Goal: Information Seeking & Learning: Find specific fact

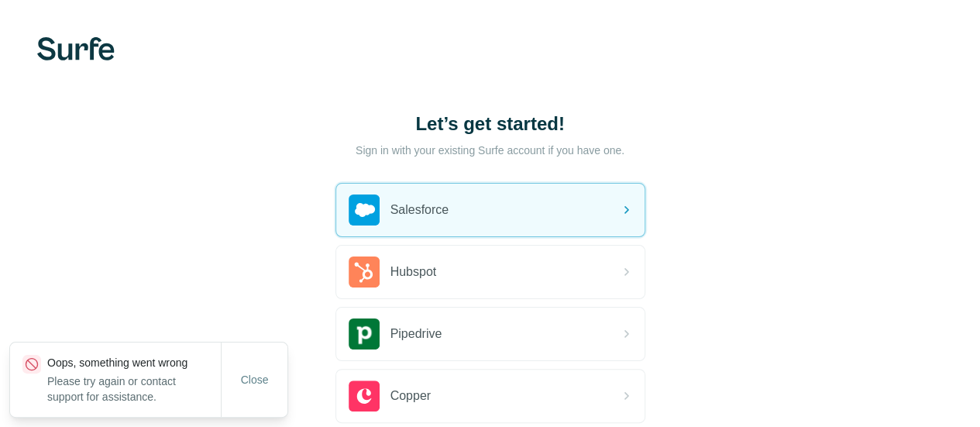
click at [390, 205] on span "Salesforce" at bounding box center [419, 210] width 59 height 19
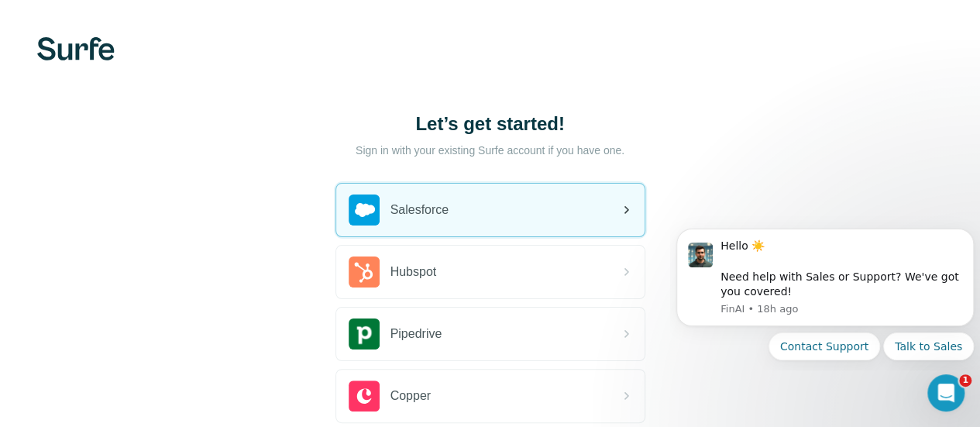
click at [336, 213] on div "Salesforce" at bounding box center [490, 210] width 308 height 53
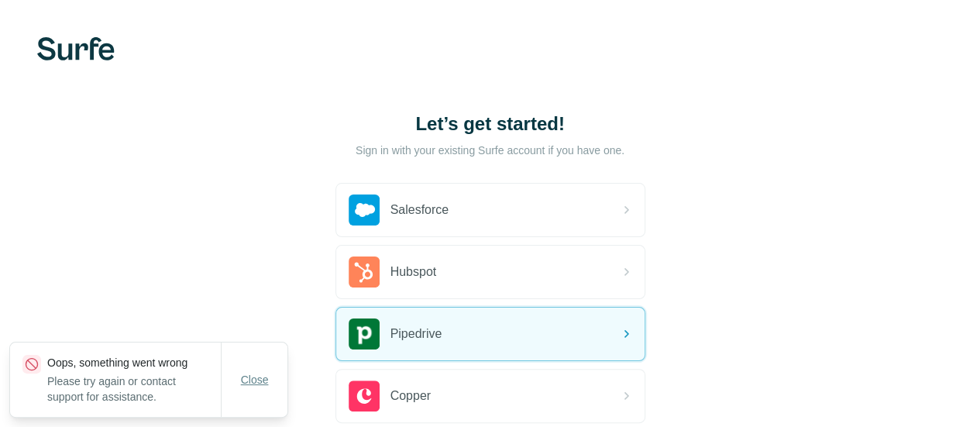
click at [234, 376] on button "Close" at bounding box center [255, 380] width 50 height 28
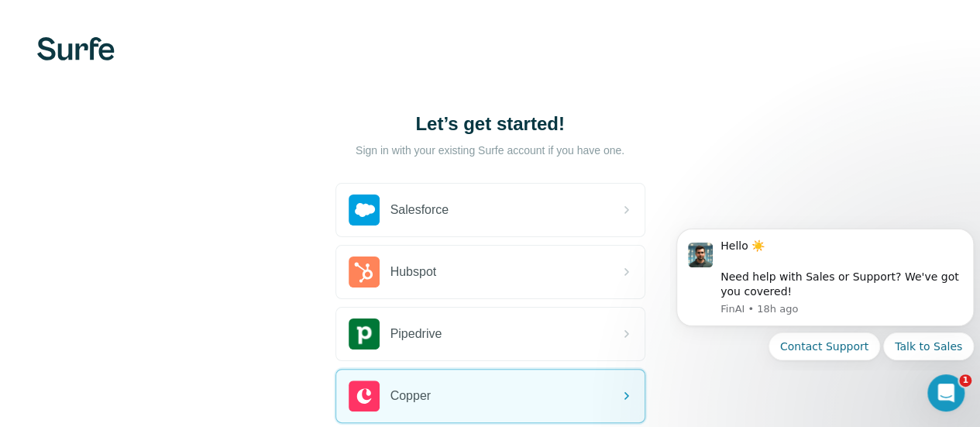
scroll to position [1, 0]
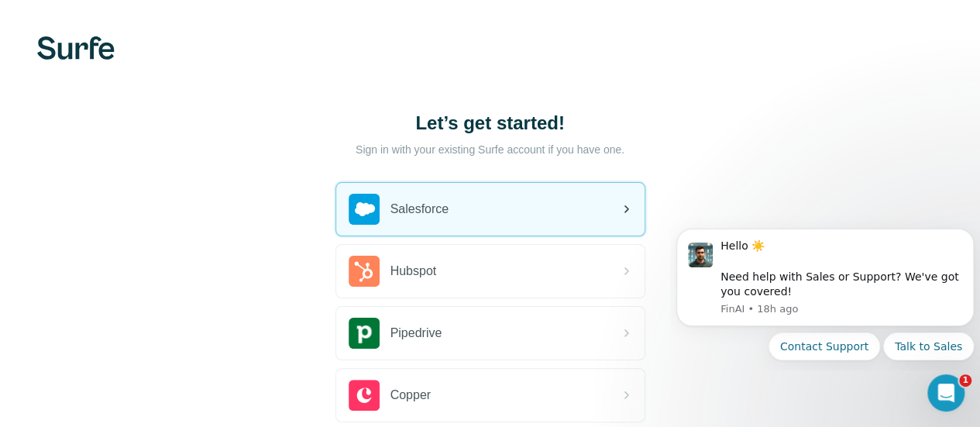
click at [336, 204] on div "Salesforce" at bounding box center [490, 209] width 308 height 53
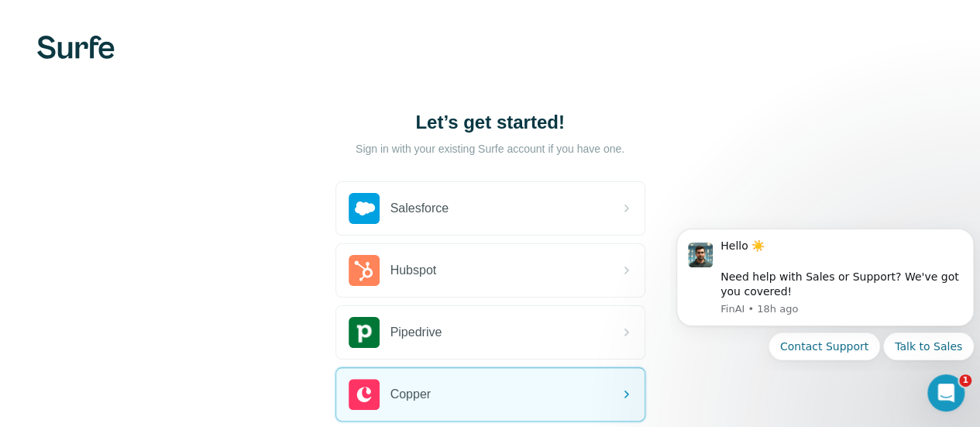
scroll to position [1, 0]
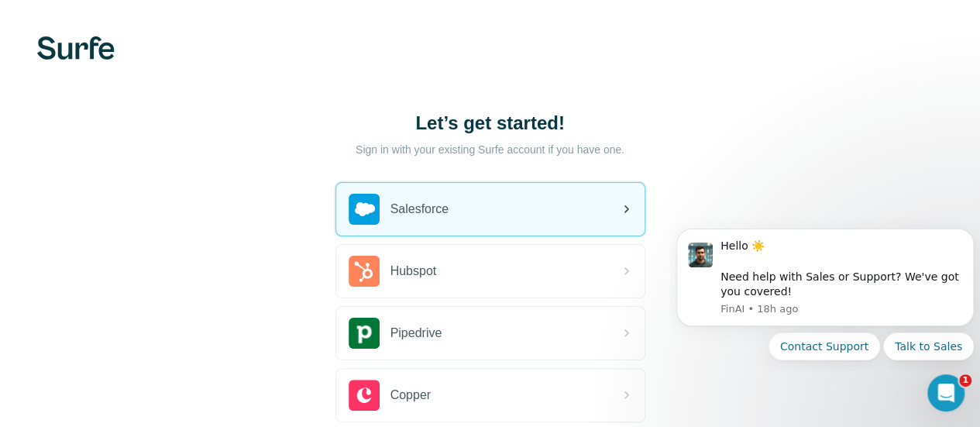
click at [336, 202] on div "Salesforce" at bounding box center [490, 209] width 308 height 53
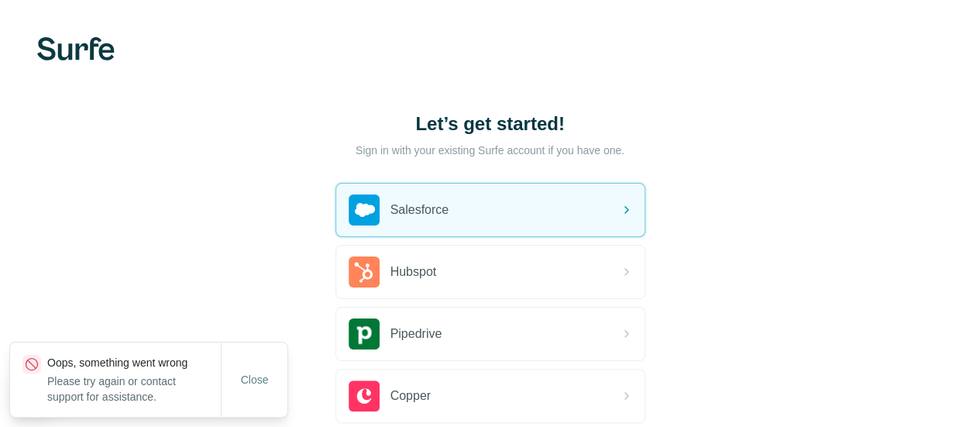
click at [336, 202] on div "Salesforce" at bounding box center [490, 210] width 308 height 53
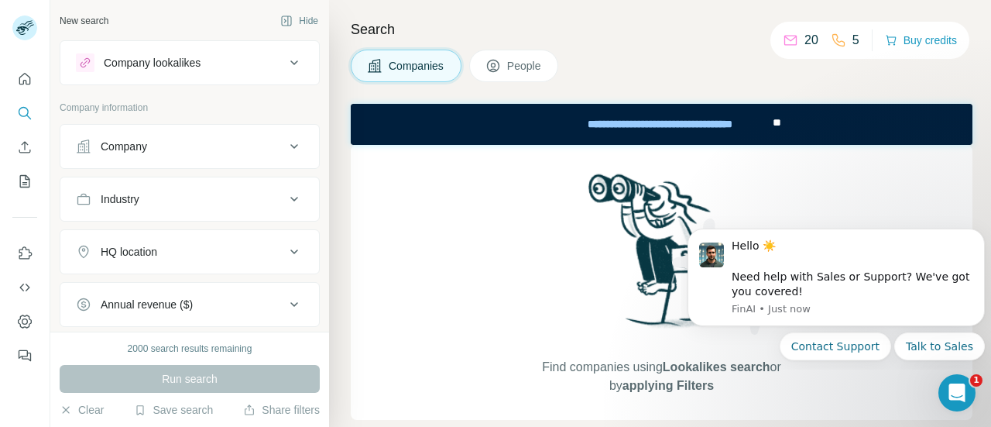
click at [497, 21] on h4 "Search" at bounding box center [662, 30] width 622 height 22
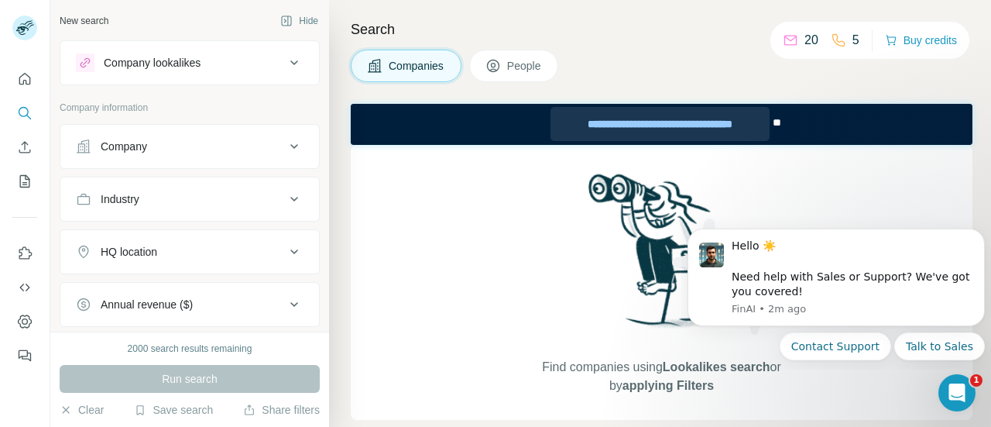
click at [601, 128] on div "**********" at bounding box center [660, 124] width 218 height 34
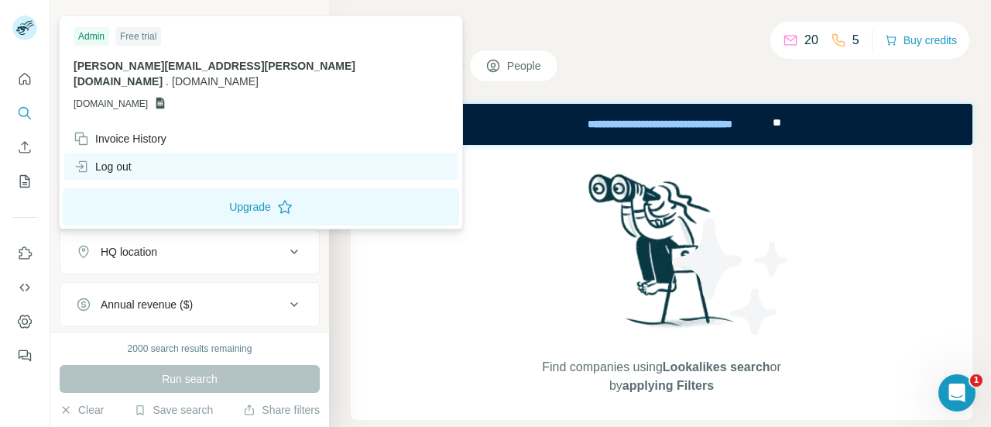
click at [108, 153] on div "Log out" at bounding box center [260, 167] width 393 height 28
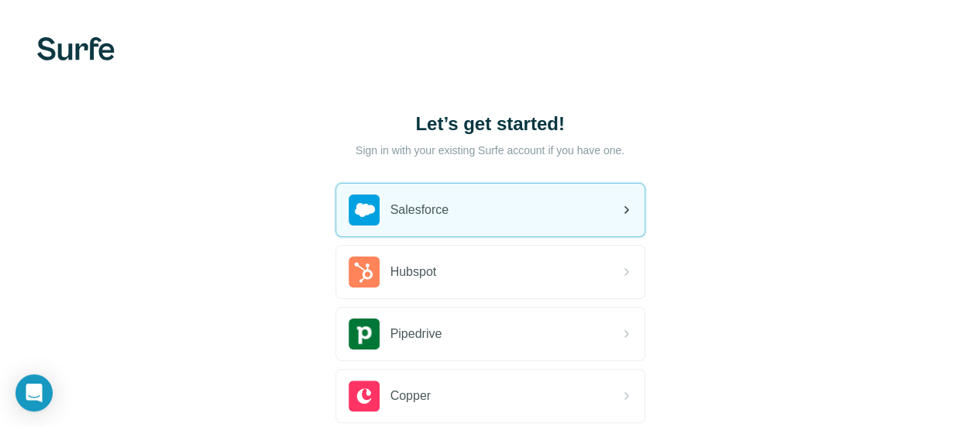
click at [336, 197] on div "Salesforce" at bounding box center [490, 210] width 308 height 53
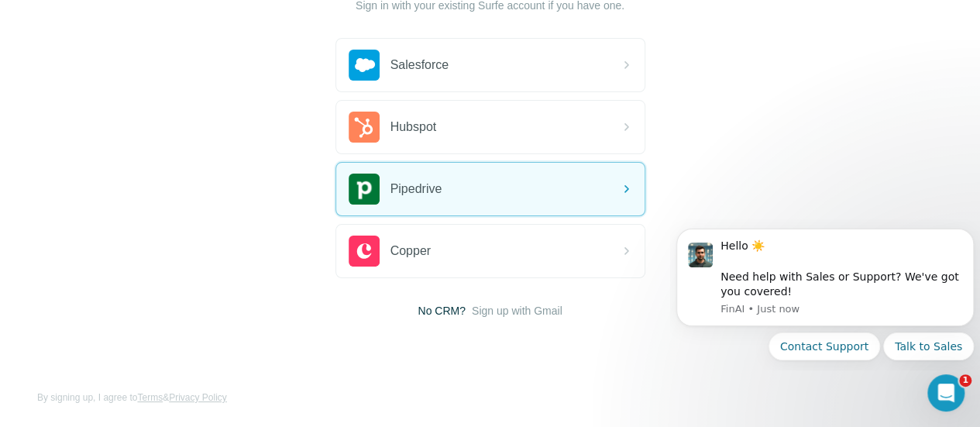
scroll to position [146, 0]
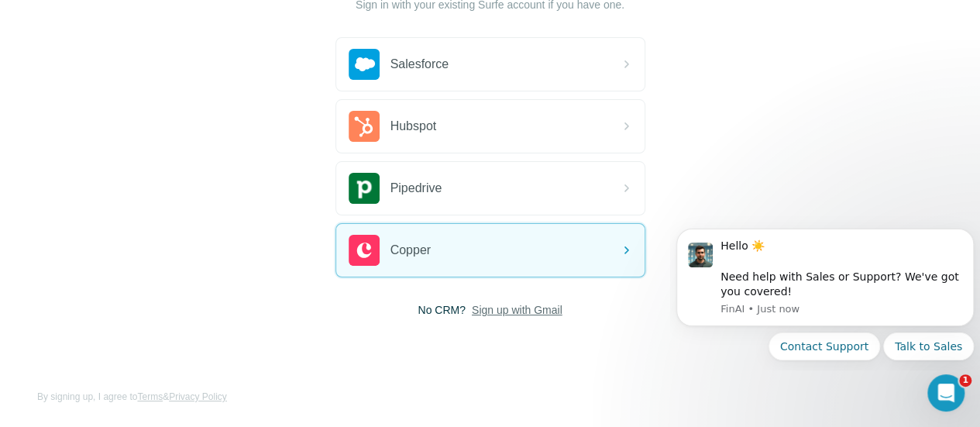
click at [472, 311] on span "Sign up with Gmail" at bounding box center [517, 309] width 91 height 15
click at [335, 346] on button "Sign up with Google" at bounding box center [490, 348] width 310 height 31
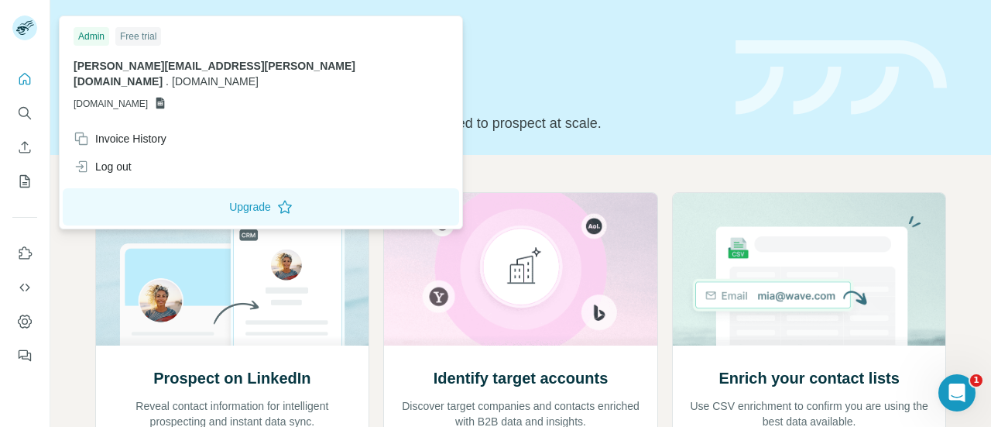
click at [29, 30] on rect at bounding box center [24, 27] width 25 height 25
click at [22, 24] on rect at bounding box center [24, 27] width 25 height 25
click at [20, 77] on icon "Quick start" at bounding box center [24, 78] width 15 height 15
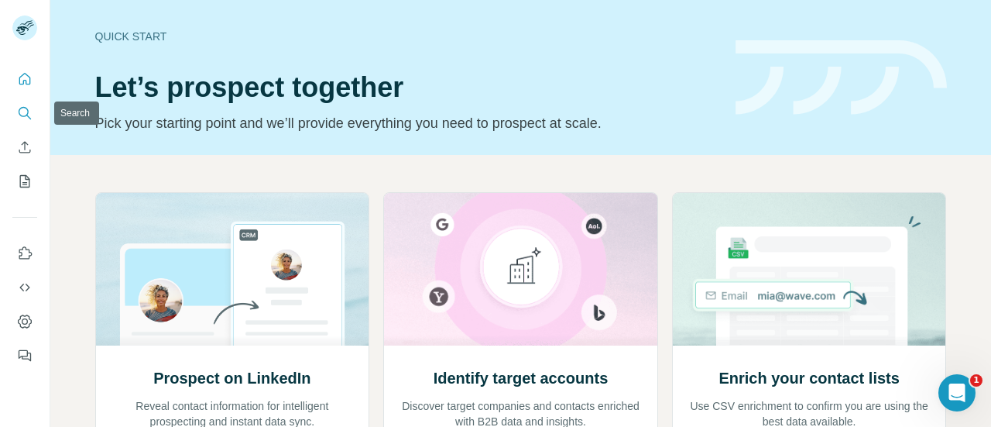
click at [22, 112] on icon "Search" at bounding box center [24, 112] width 15 height 15
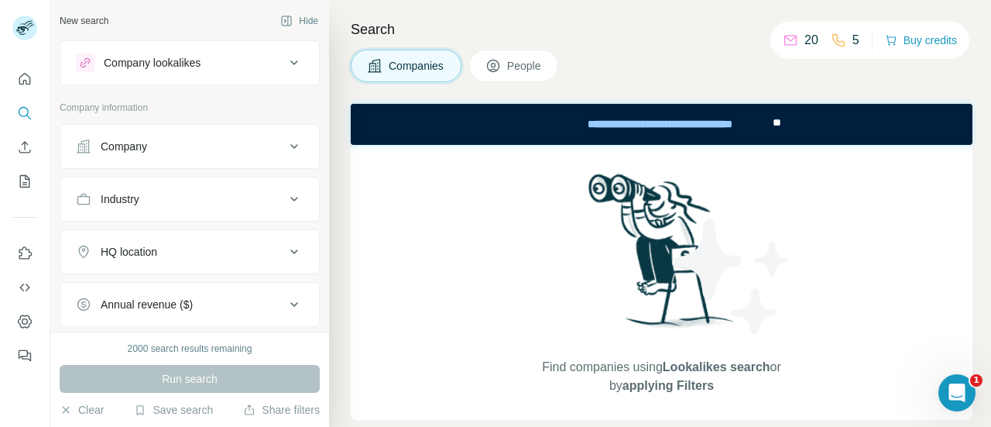
click at [166, 142] on div "Company" at bounding box center [180, 146] width 209 height 15
click at [164, 149] on div "Company" at bounding box center [180, 146] width 209 height 15
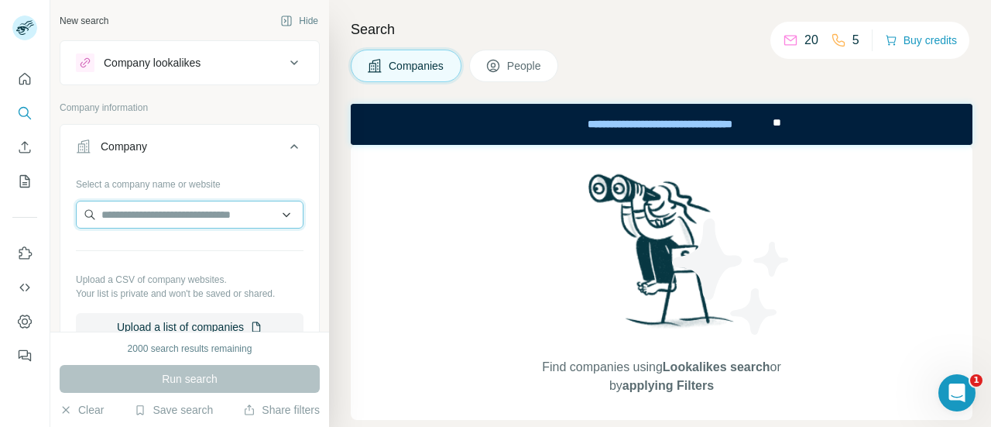
click at [184, 221] on input "text" at bounding box center [190, 215] width 228 height 28
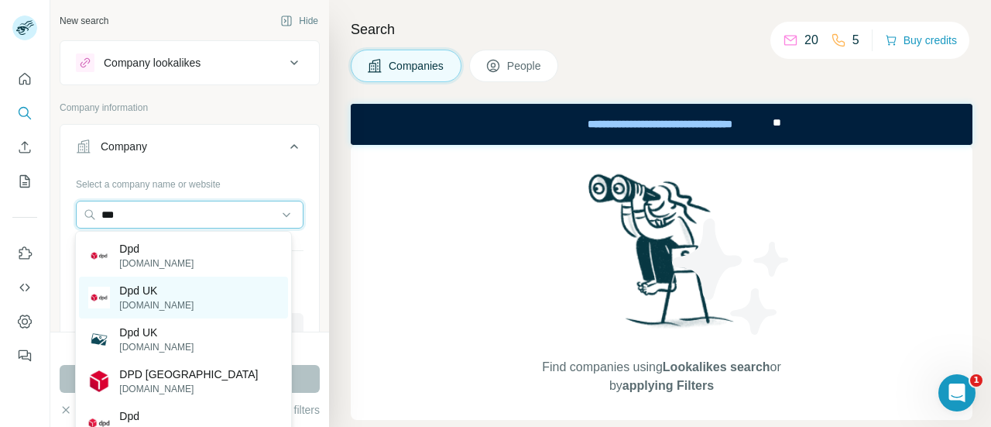
type input "***"
click at [156, 300] on p "[DOMAIN_NAME]" at bounding box center [156, 305] width 74 height 14
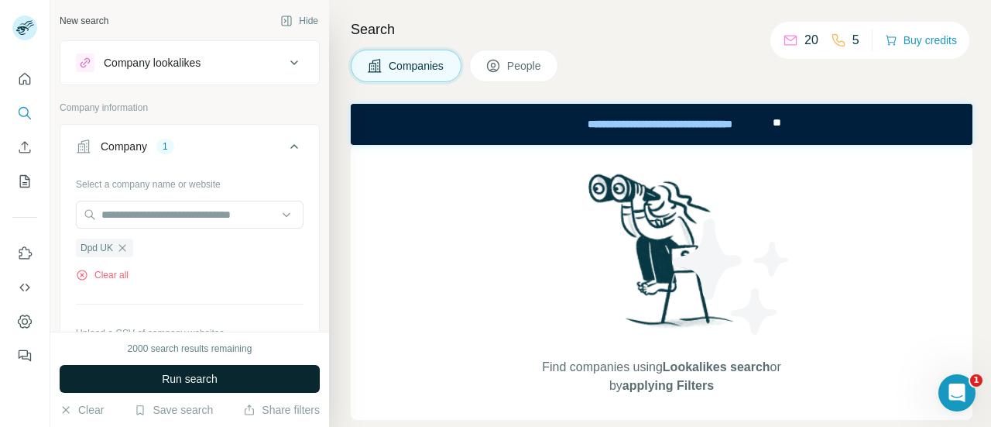
click at [213, 373] on span "Run search" at bounding box center [190, 378] width 56 height 15
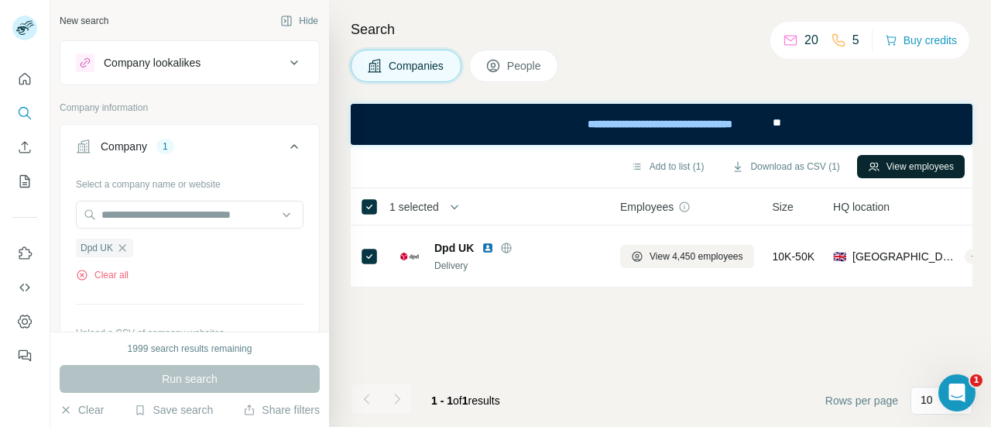
click at [886, 176] on button "View employees" at bounding box center [911, 166] width 108 height 23
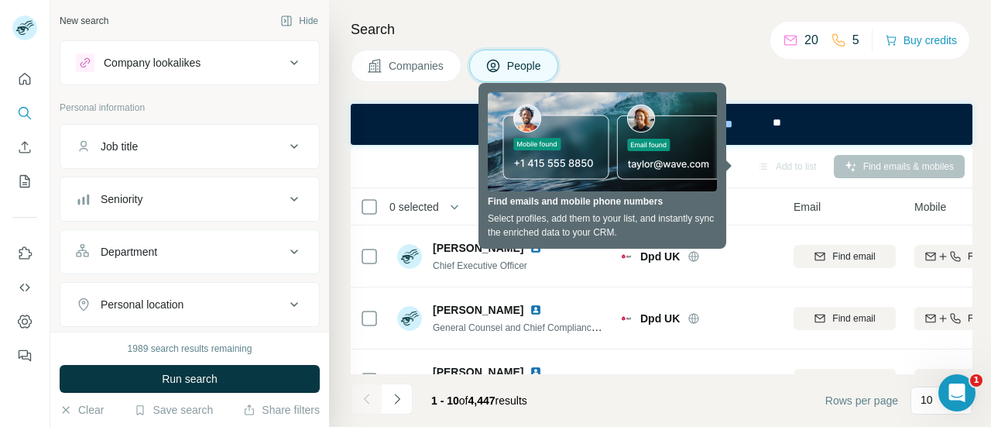
click at [241, 149] on div "Job title" at bounding box center [180, 146] width 209 height 15
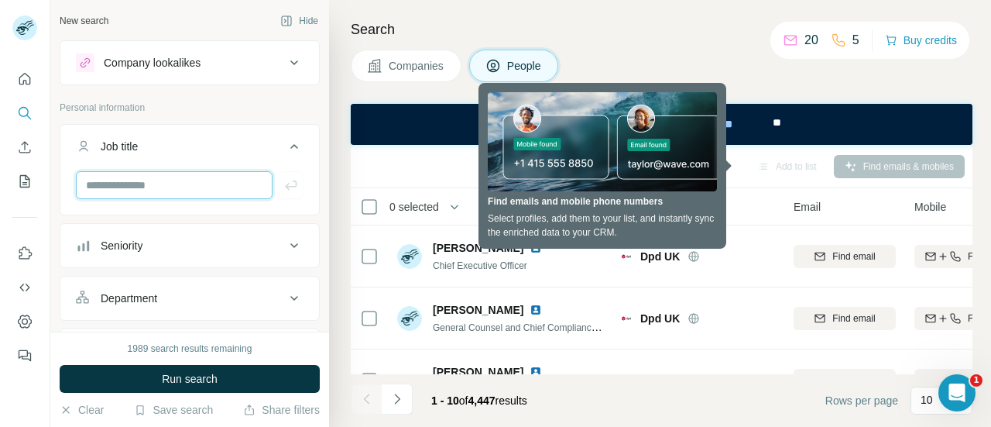
click at [220, 187] on input "text" at bounding box center [174, 185] width 197 height 28
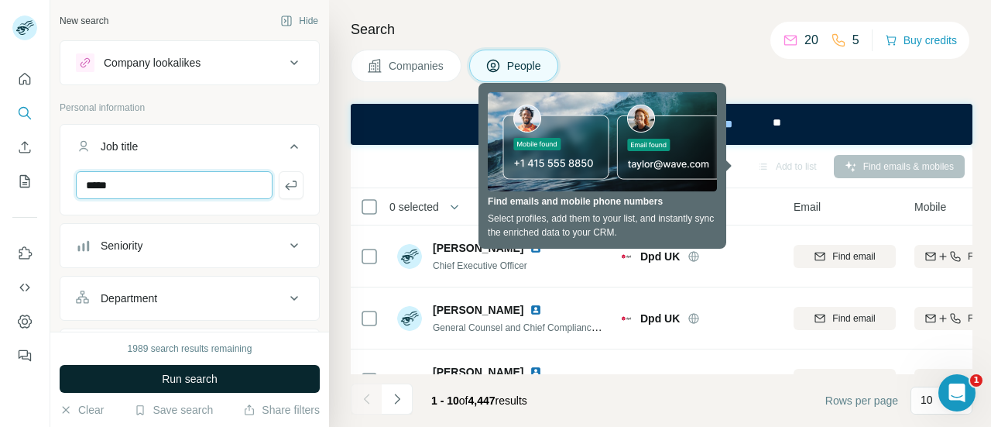
type input "*****"
click at [176, 379] on span "Run search" at bounding box center [190, 378] width 56 height 15
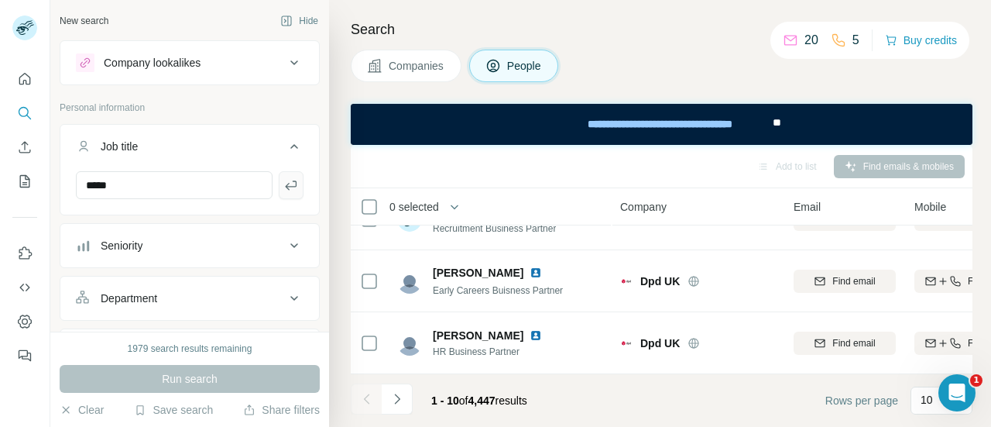
click at [283, 182] on icon "button" at bounding box center [290, 184] width 15 height 15
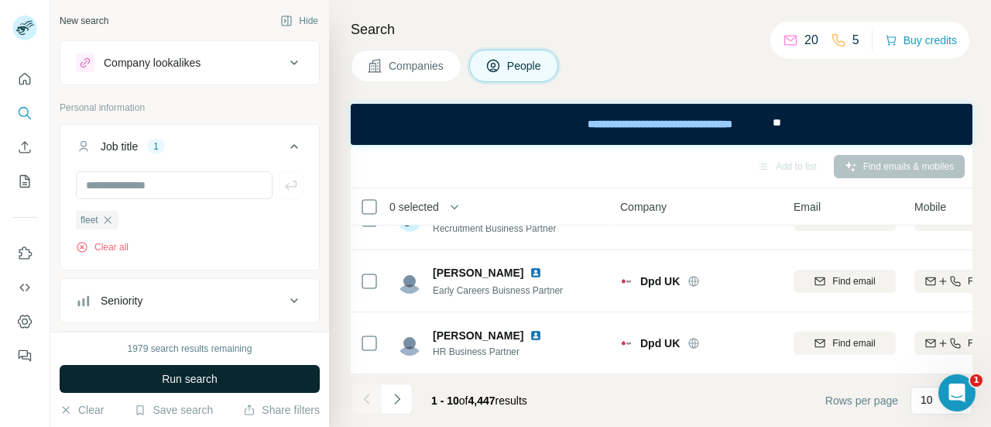
click at [243, 372] on button "Run search" at bounding box center [190, 379] width 260 height 28
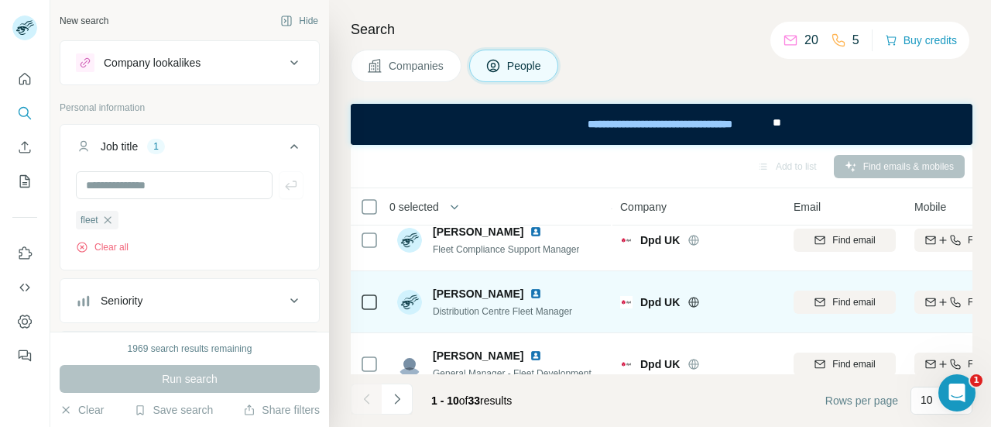
scroll to position [477, 0]
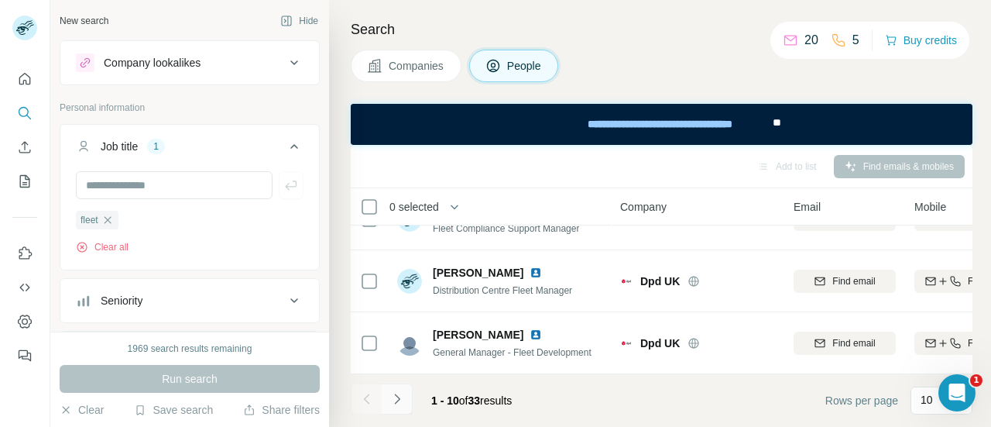
click at [400, 394] on icon "Navigate to next page" at bounding box center [397, 398] width 15 height 15
click at [395, 403] on icon "Navigate to next page" at bounding box center [396, 398] width 5 height 10
click at [392, 403] on icon "Navigate to next page" at bounding box center [397, 398] width 15 height 15
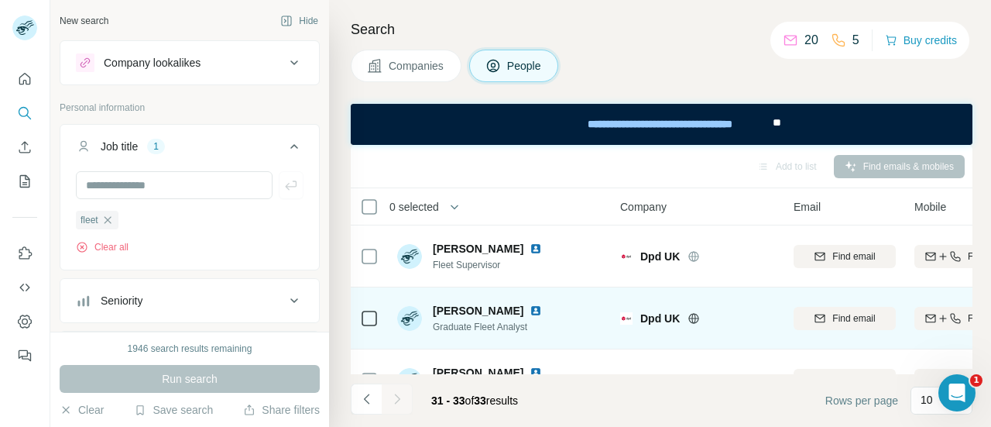
scroll to position [43, 0]
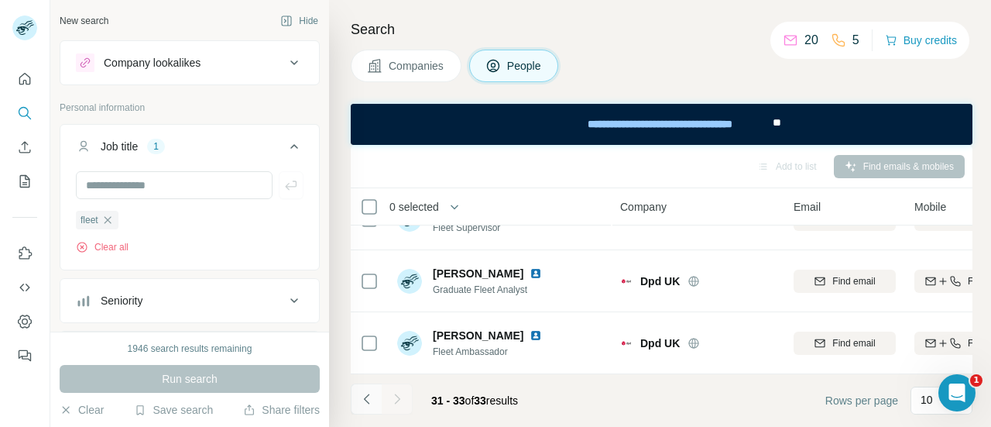
click at [366, 403] on icon "Navigate to previous page" at bounding box center [366, 398] width 15 height 15
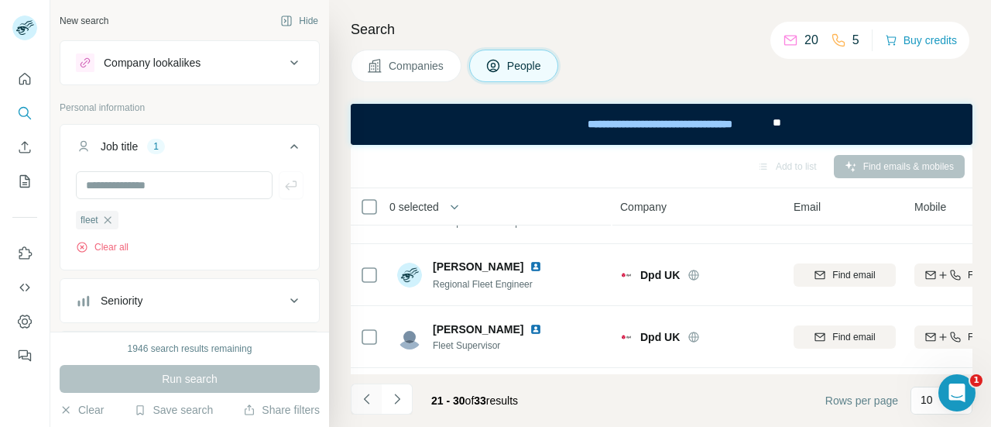
click at [366, 403] on icon "Navigate to previous page" at bounding box center [366, 398] width 15 height 15
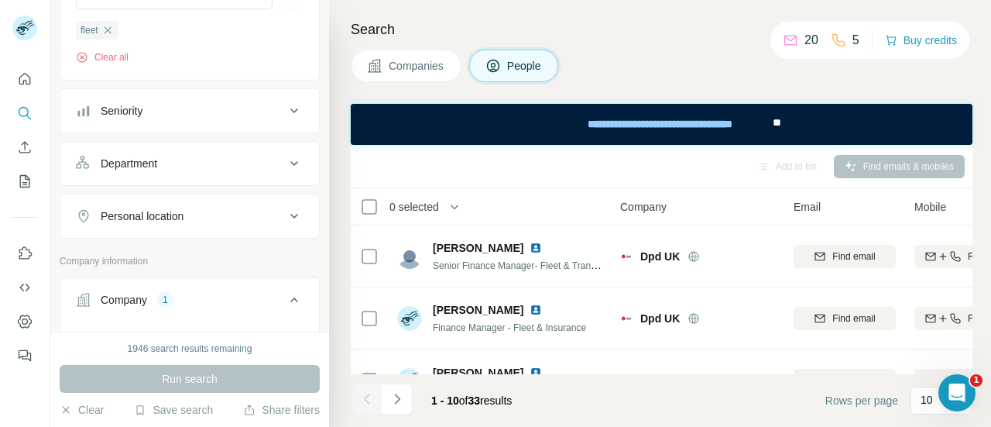
scroll to position [372, 0]
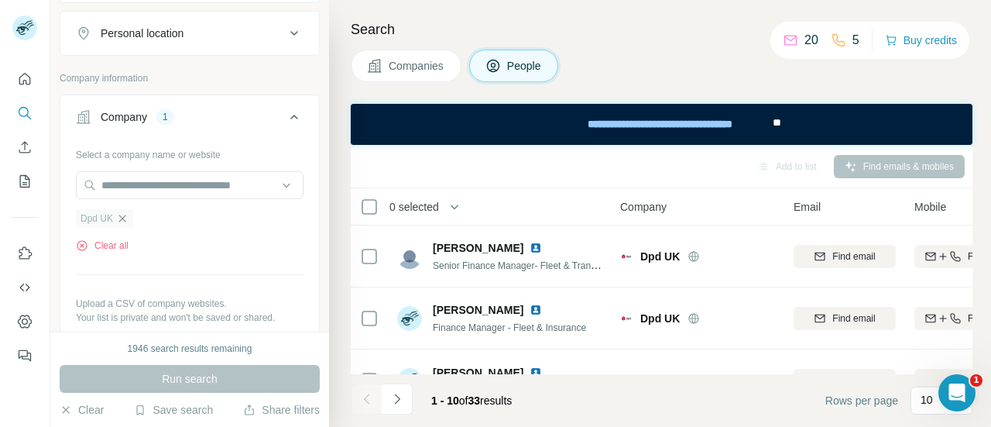
click at [122, 216] on icon "button" at bounding box center [122, 218] width 7 height 7
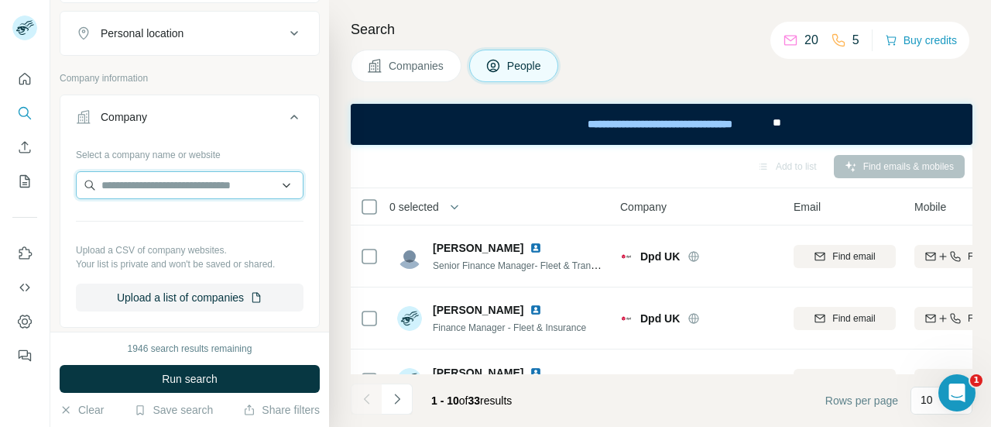
click at [153, 173] on input "text" at bounding box center [190, 185] width 228 height 28
type input "****"
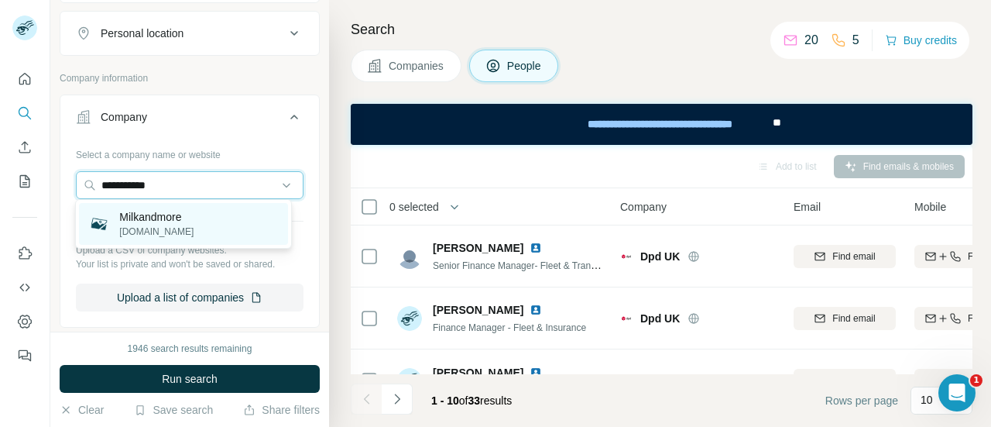
type input "**********"
click at [178, 215] on p "Milkandmore" at bounding box center [156, 216] width 74 height 15
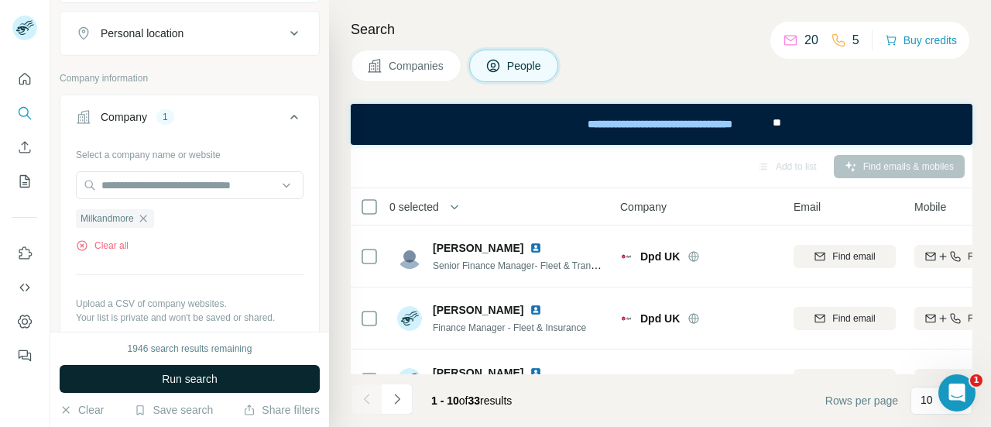
click at [202, 371] on span "Run search" at bounding box center [190, 378] width 56 height 15
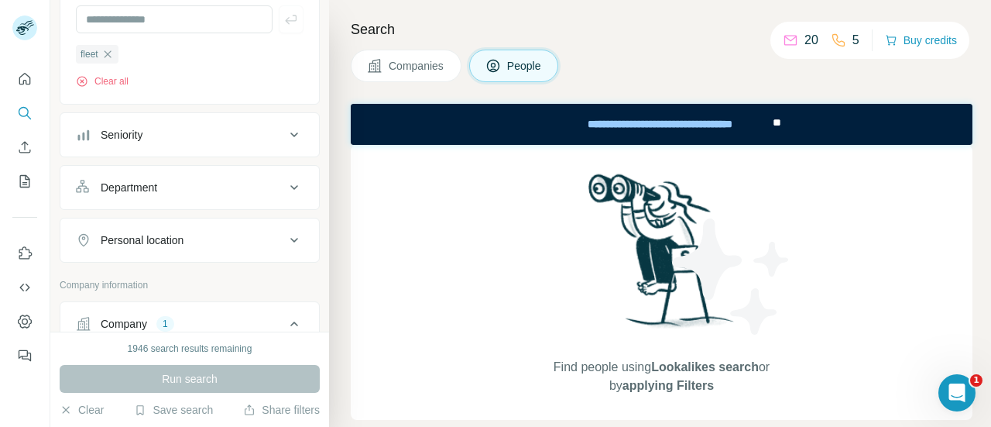
scroll to position [165, 0]
click at [111, 51] on icon "button" at bounding box center [107, 54] width 7 height 7
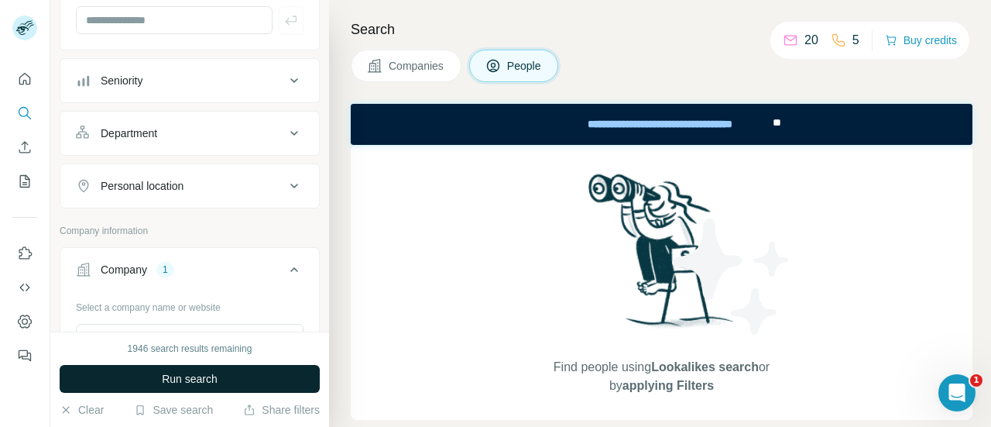
click at [254, 379] on button "Run search" at bounding box center [190, 379] width 260 height 28
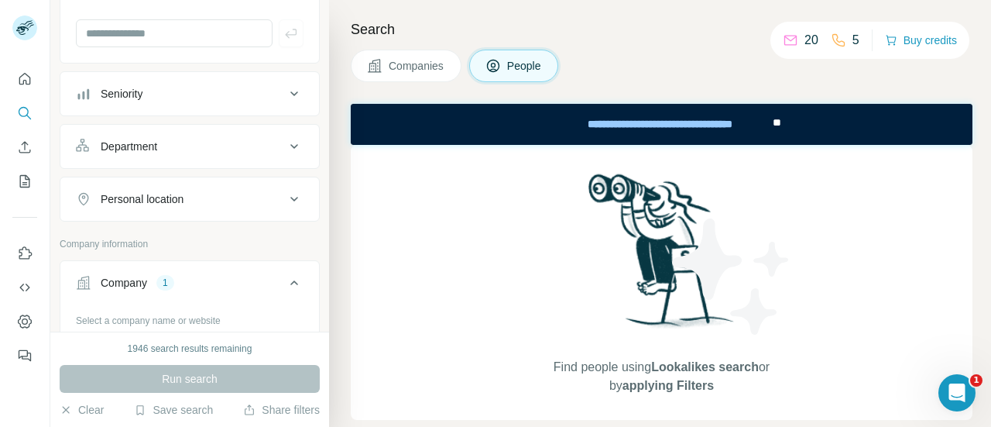
scroll to position [274, 0]
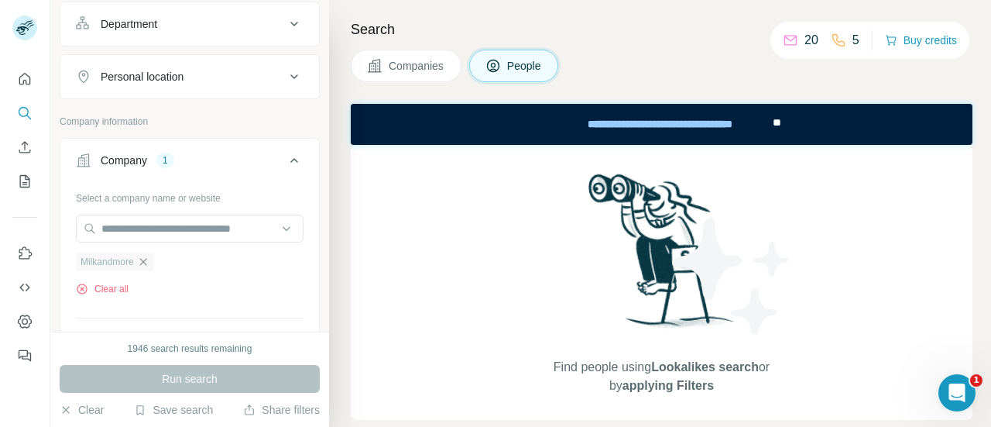
click at [145, 258] on icon "button" at bounding box center [142, 261] width 7 height 7
